Goal: Information Seeking & Learning: Learn about a topic

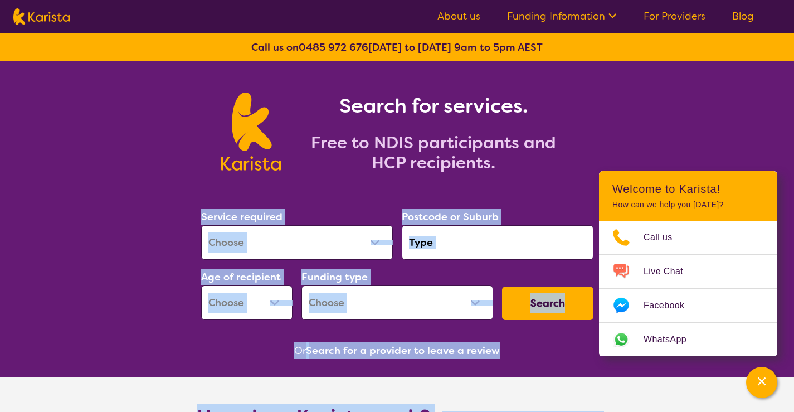
drag, startPoint x: 174, startPoint y: 200, endPoint x: 553, endPoint y: 366, distance: 413.7
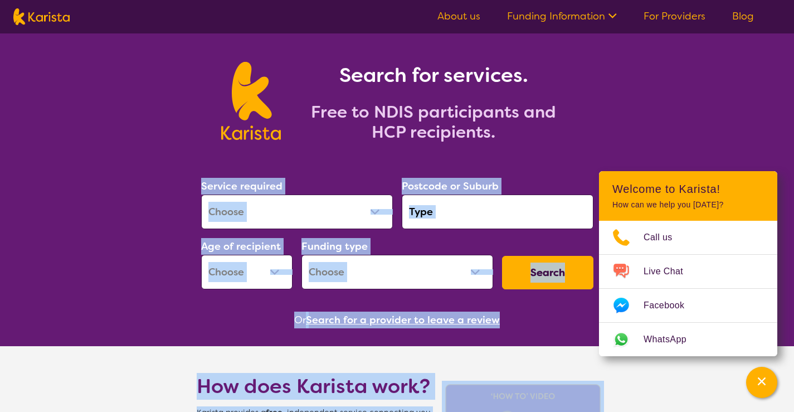
scroll to position [56, 0]
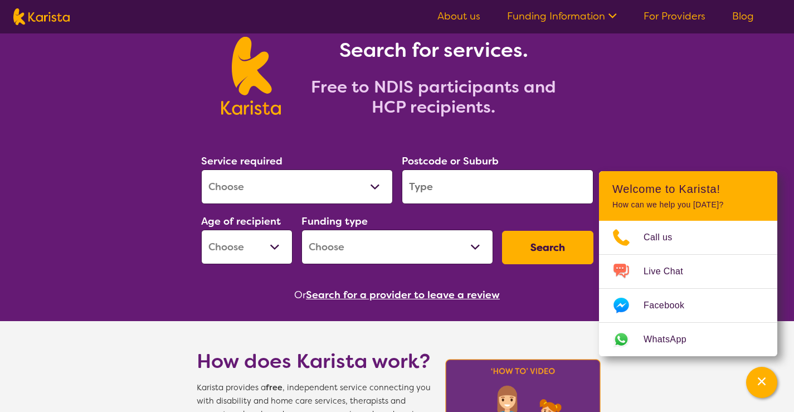
click at [358, 102] on h2 "Free to NDIS participants and HCP recipients." at bounding box center [433, 97] width 278 height 40
click at [467, 22] on link "About us" at bounding box center [458, 15] width 43 height 13
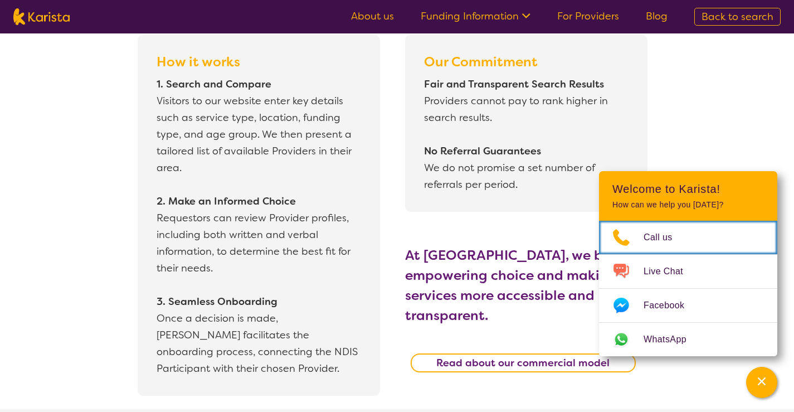
scroll to position [1002, 0]
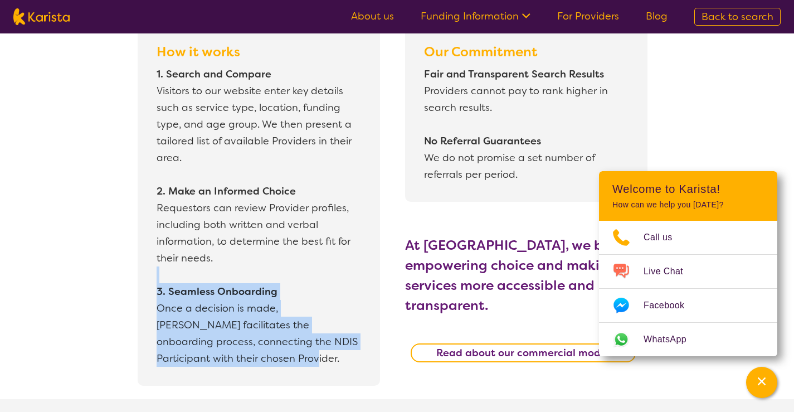
drag, startPoint x: 343, startPoint y: 364, endPoint x: 336, endPoint y: 278, distance: 86.1
click at [336, 278] on p "1. Search and Compare Visitors to our website enter key details such as service…" at bounding box center [258, 216] width 205 height 301
click at [336, 269] on p "1. Search and Compare Visitors to our website enter key details such as service…" at bounding box center [258, 216] width 205 height 301
drag, startPoint x: 336, startPoint y: 269, endPoint x: 351, endPoint y: 357, distance: 89.4
click at [351, 357] on p "1. Search and Compare Visitors to our website enter key details such as service…" at bounding box center [258, 216] width 205 height 301
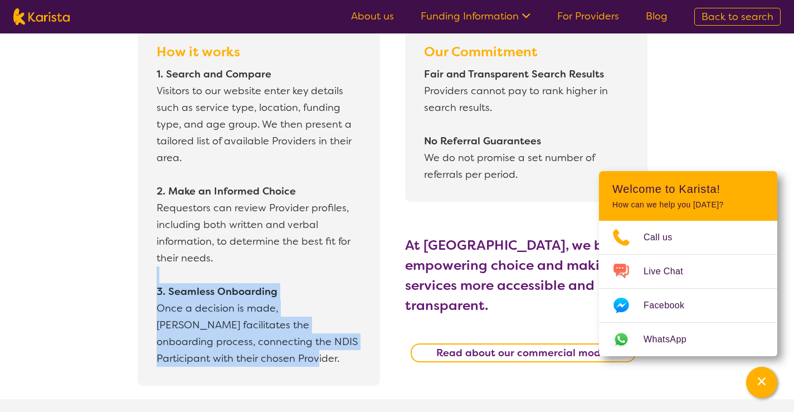
click at [351, 355] on p "1. Search and Compare Visitors to our website enter key details such as service…" at bounding box center [258, 216] width 205 height 301
drag, startPoint x: 324, startPoint y: 358, endPoint x: 157, endPoint y: 288, distance: 180.3
click at [157, 288] on p "1. Search and Compare Visitors to our website enter key details such as service…" at bounding box center [258, 216] width 205 height 301
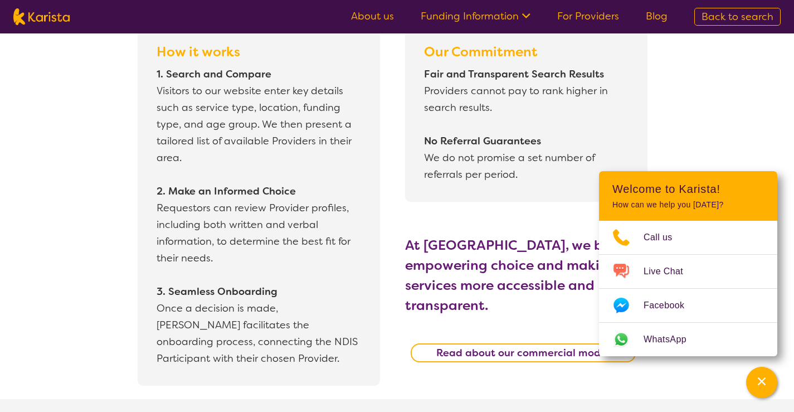
click at [234, 256] on p "1. Search and Compare Visitors to our website enter key details such as service…" at bounding box center [258, 216] width 205 height 301
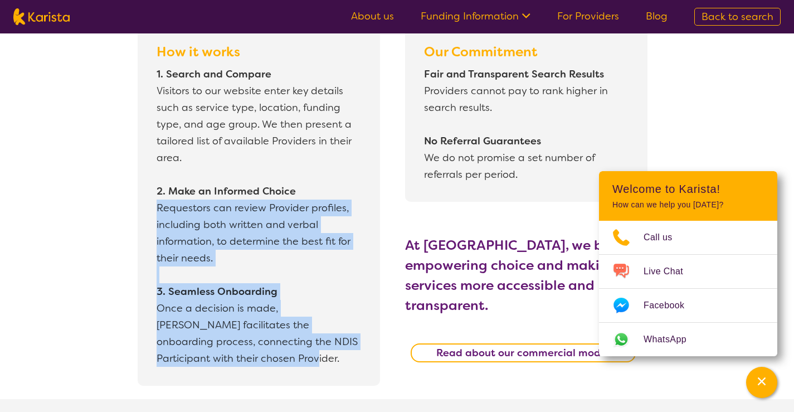
drag, startPoint x: 234, startPoint y: 256, endPoint x: 273, endPoint y: 361, distance: 112.2
click at [273, 361] on p "1. Search and Compare Visitors to our website enter key details such as service…" at bounding box center [258, 216] width 205 height 301
click at [275, 360] on p "1. Search and Compare Visitors to our website enter key details such as service…" at bounding box center [258, 216] width 205 height 301
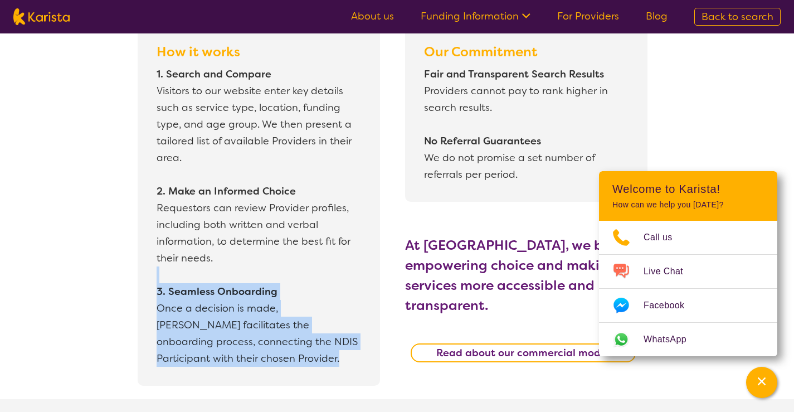
drag, startPoint x: 275, startPoint y: 360, endPoint x: 278, endPoint y: 268, distance: 92.0
click at [278, 268] on p "1. Search and Compare Visitors to our website enter key details such as service…" at bounding box center [258, 216] width 205 height 301
drag, startPoint x: 278, startPoint y: 268, endPoint x: 288, endPoint y: 355, distance: 87.5
click at [288, 355] on p "1. Search and Compare Visitors to our website enter key details such as service…" at bounding box center [258, 216] width 205 height 301
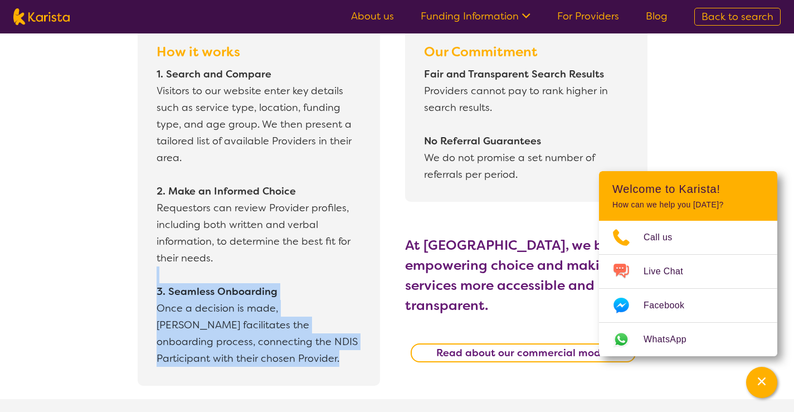
click at [288, 354] on p "1. Search and Compare Visitors to our website enter key details such as service…" at bounding box center [258, 216] width 205 height 301
drag, startPoint x: 268, startPoint y: 361, endPoint x: 157, endPoint y: 287, distance: 134.1
click at [157, 287] on p "1. Search and Compare Visitors to our website enter key details such as service…" at bounding box center [258, 216] width 205 height 301
click at [288, 321] on p "1. Search and Compare Visitors to our website enter key details such as service…" at bounding box center [258, 216] width 205 height 301
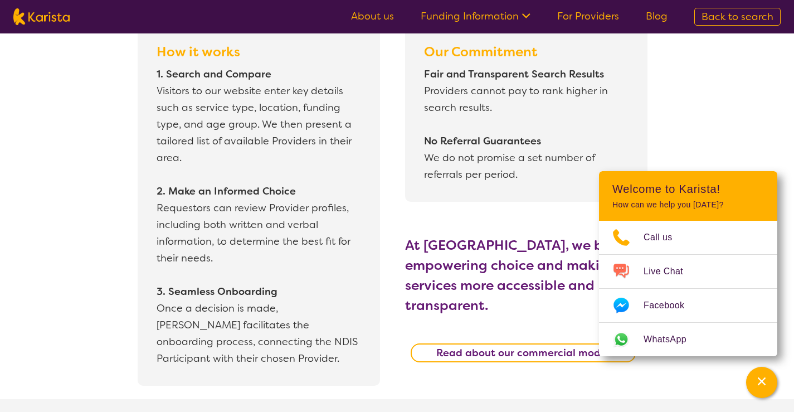
click at [288, 321] on p "1. Search and Compare Visitors to our website enter key details such as service…" at bounding box center [258, 216] width 205 height 301
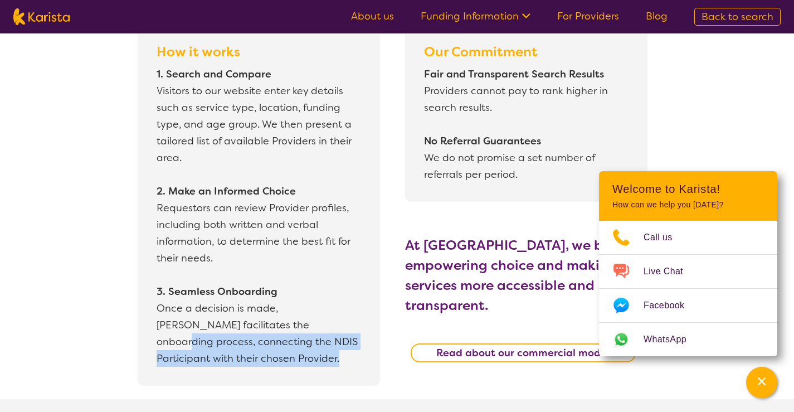
drag, startPoint x: 288, startPoint y: 321, endPoint x: 296, endPoint y: 367, distance: 46.4
click at [296, 367] on p "1. Search and Compare Visitors to our website enter key details such as service…" at bounding box center [259, 216] width 211 height 306
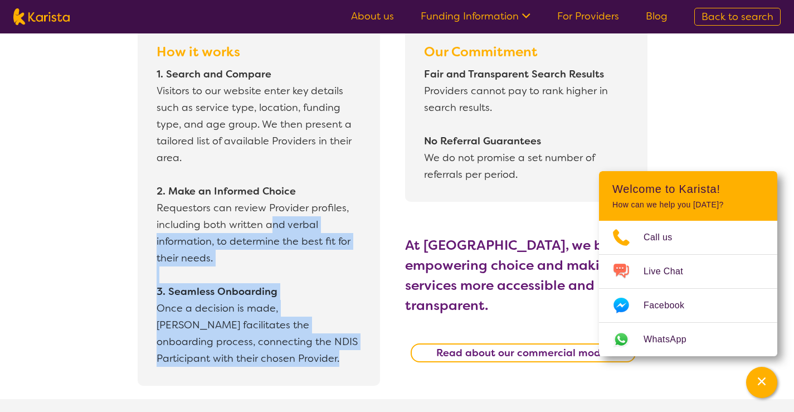
drag, startPoint x: 296, startPoint y: 367, endPoint x: 270, endPoint y: 231, distance: 139.0
click at [270, 231] on p "1. Search and Compare Visitors to our website enter key details such as service…" at bounding box center [259, 216] width 211 height 306
click at [281, 221] on p "1. Search and Compare Visitors to our website enter key details such as service…" at bounding box center [258, 216] width 205 height 301
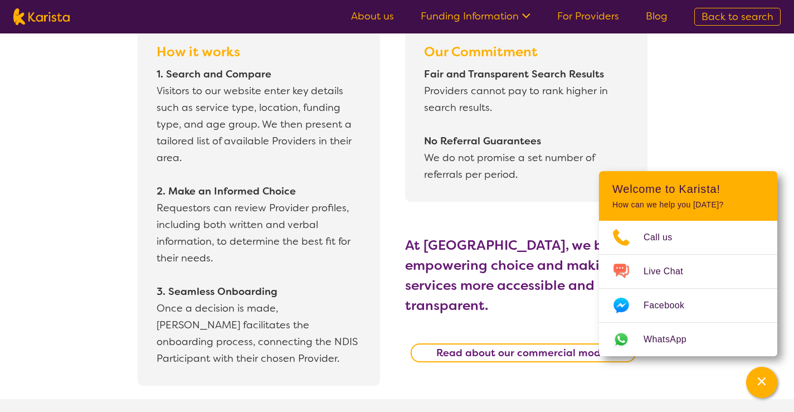
click at [281, 221] on p "1. Search and Compare Visitors to our website enter key details such as service…" at bounding box center [258, 216] width 205 height 301
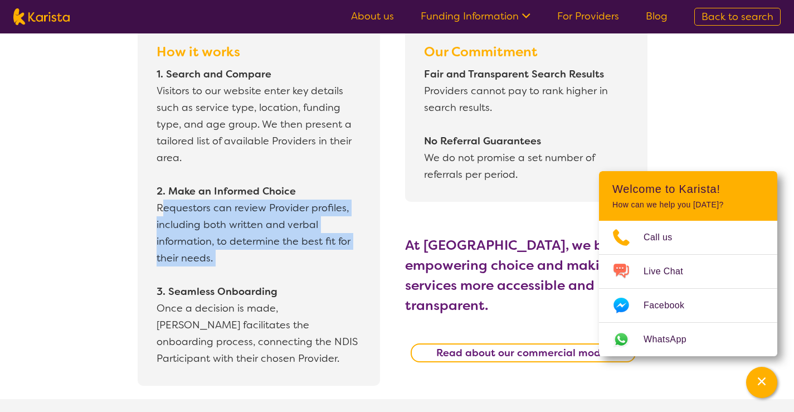
click at [281, 222] on p "1. Search and Compare Visitors to our website enter key details such as service…" at bounding box center [258, 216] width 205 height 301
click at [281, 223] on p "1. Search and Compare Visitors to our website enter key details such as service…" at bounding box center [258, 216] width 205 height 301
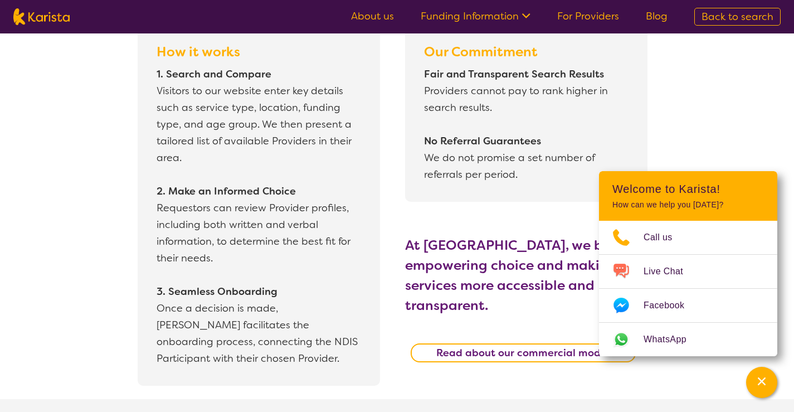
click at [282, 262] on p "1. Search and Compare Visitors to our website enter key details such as service…" at bounding box center [258, 216] width 205 height 301
click at [773, 377] on button "Channel Menu" at bounding box center [761, 381] width 31 height 31
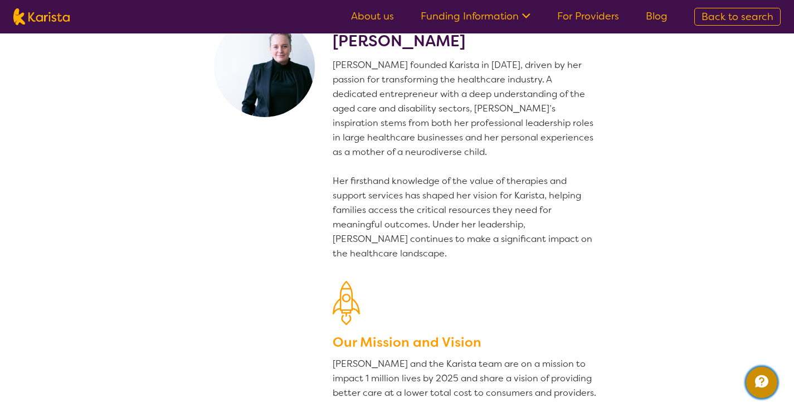
scroll to position [0, 0]
